Goal: Task Accomplishment & Management: Use online tool/utility

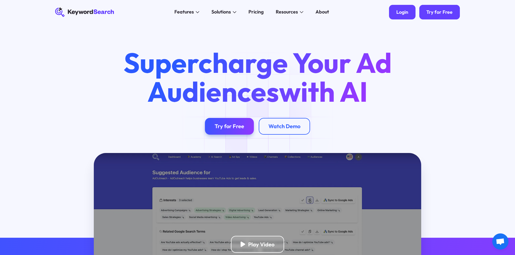
click at [407, 14] on div "Login" at bounding box center [402, 12] width 12 height 6
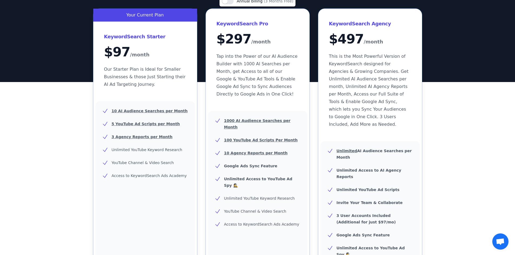
scroll to position [108, 0]
